Goal: Task Accomplishment & Management: Manage account settings

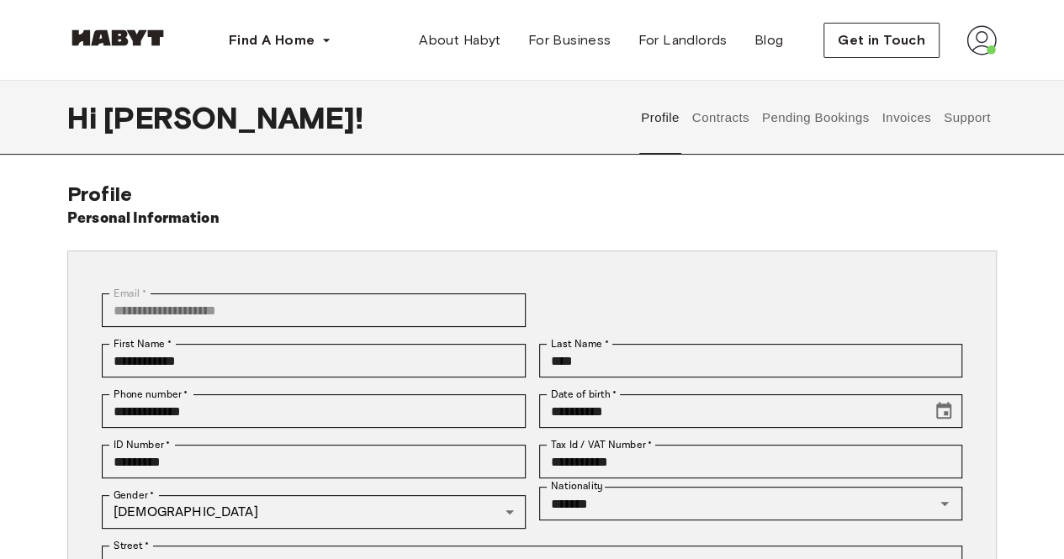
click at [727, 119] on button "Contracts" at bounding box center [720, 118] width 61 height 74
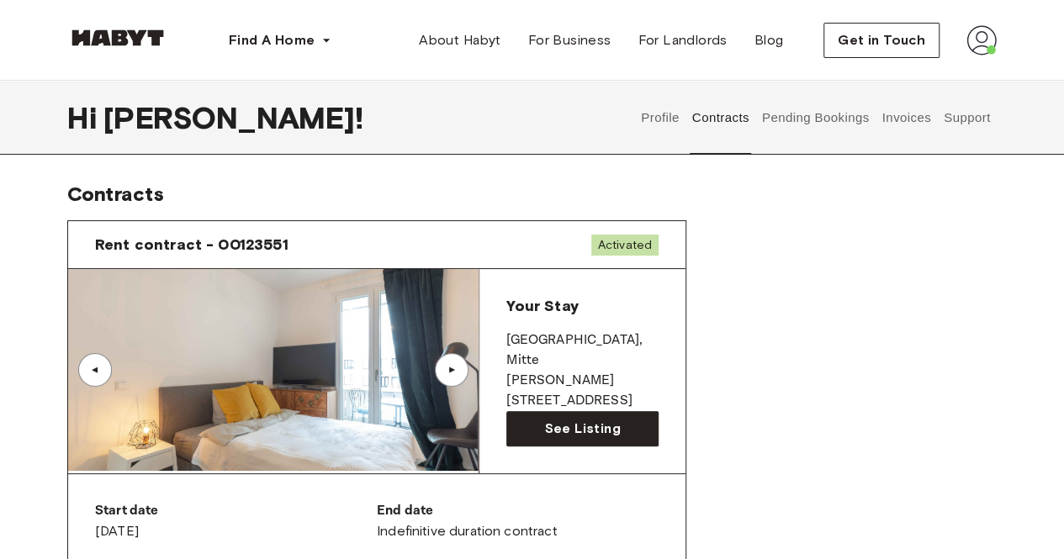
click at [799, 130] on button "Pending Bookings" at bounding box center [815, 118] width 112 height 74
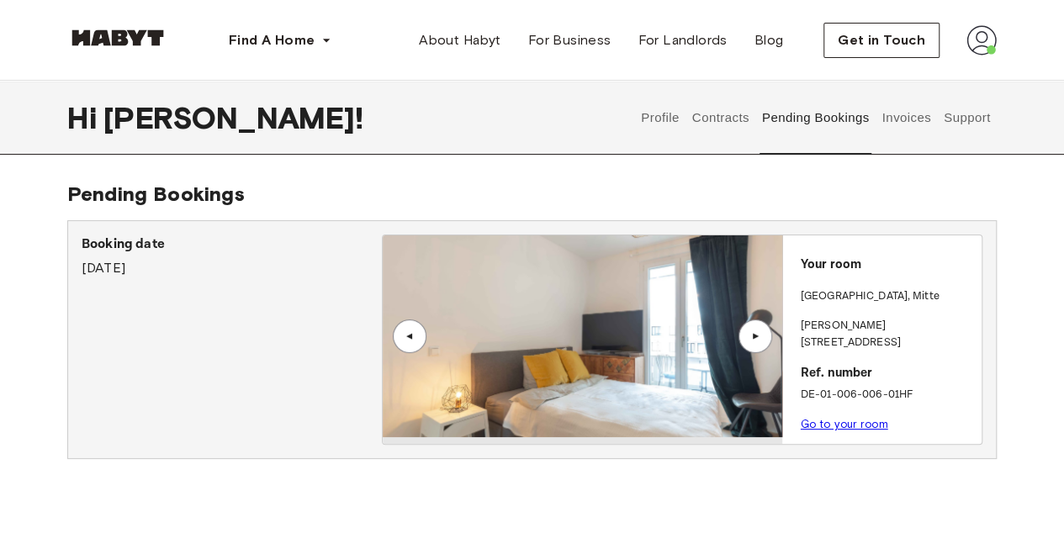
click at [931, 125] on button "Invoices" at bounding box center [906, 118] width 53 height 74
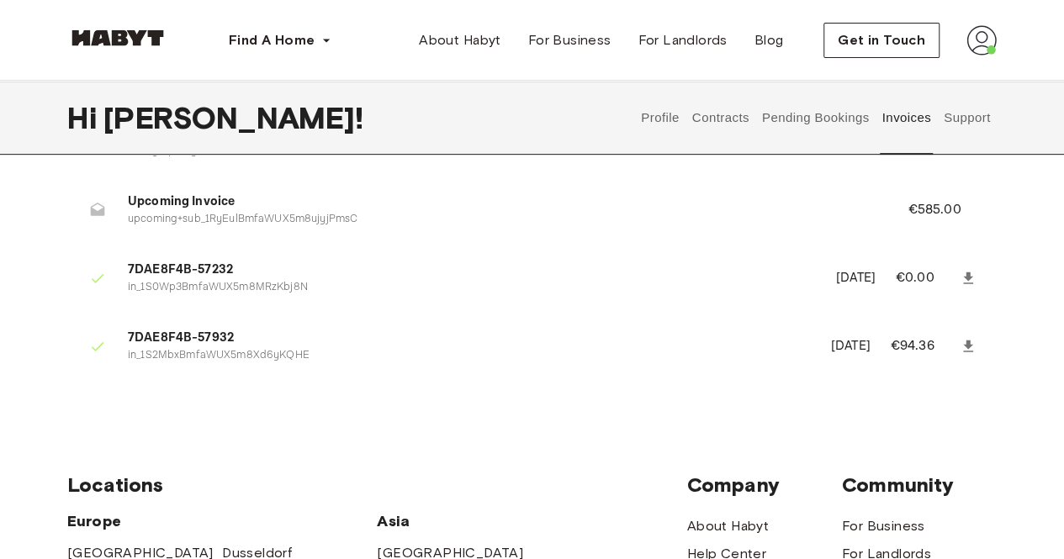
scroll to position [336, 0]
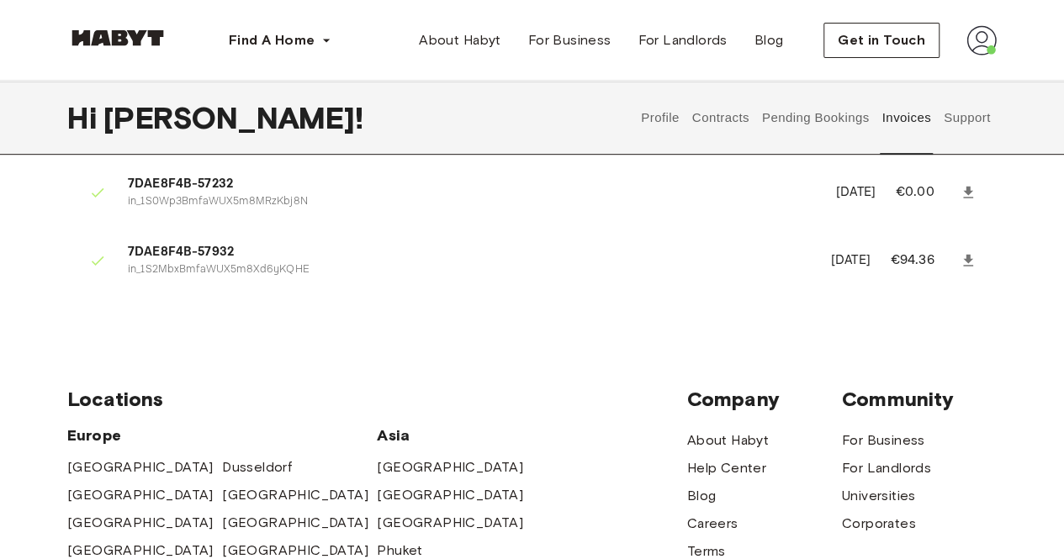
click at [668, 123] on button "Profile" at bounding box center [660, 118] width 43 height 74
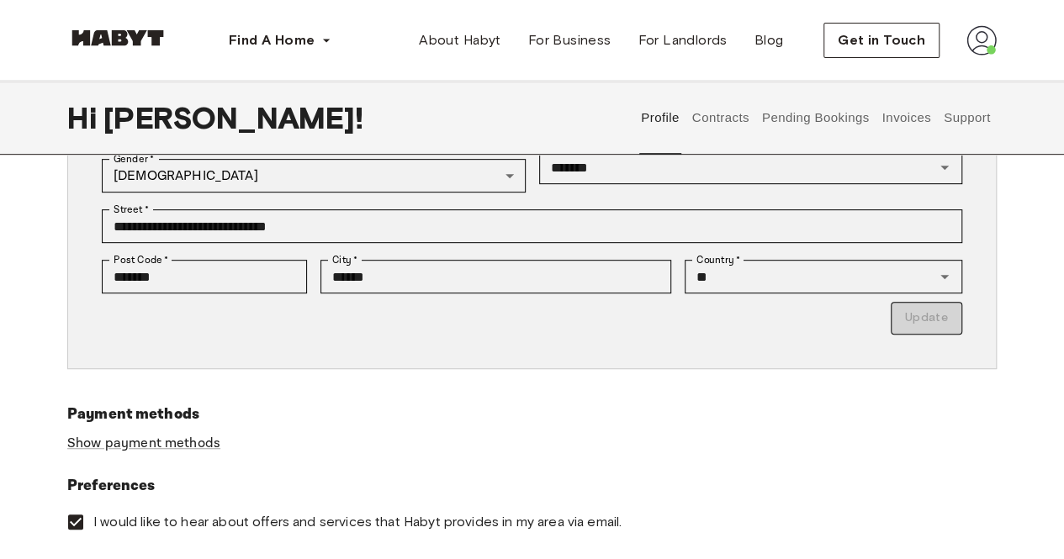
click at [715, 123] on button "Contracts" at bounding box center [720, 118] width 61 height 74
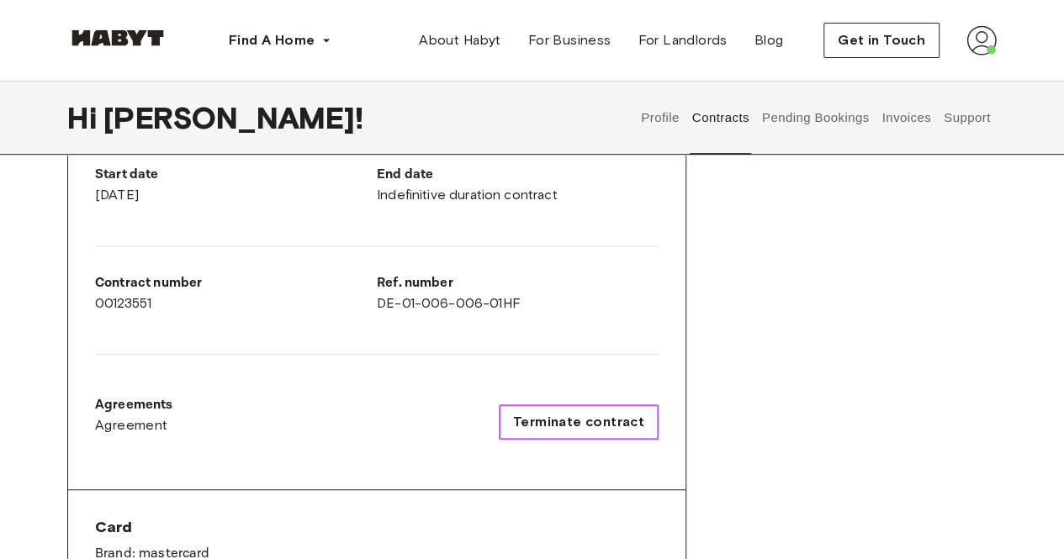
click at [590, 405] on button "Terminate contract" at bounding box center [579, 422] width 160 height 35
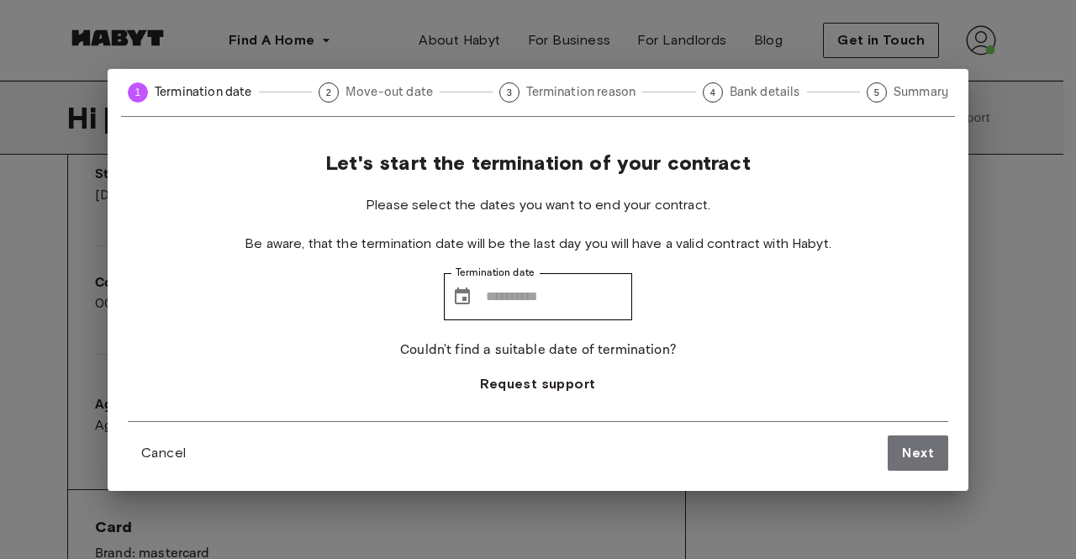
click at [992, 203] on div "1 Termination date 2 Move-out date 3 Termination reason 4 Bank details 5 Summar…" at bounding box center [538, 279] width 1076 height 559
